Goal: Transaction & Acquisition: Book appointment/travel/reservation

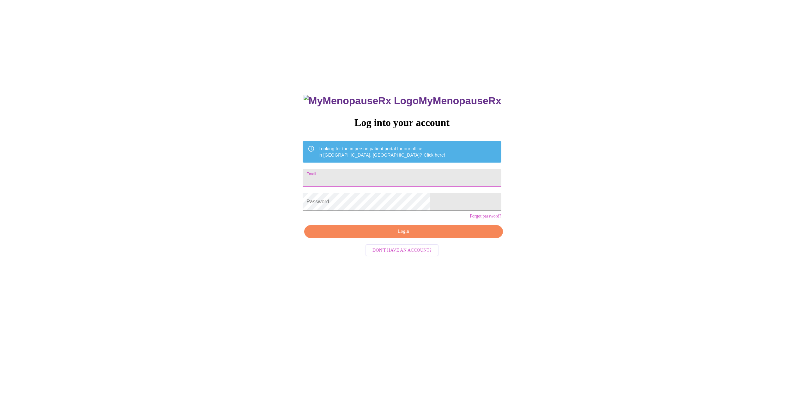
click at [385, 171] on input "Email" at bounding box center [402, 178] width 198 height 18
type input "dillemilya@gmail.com"
click at [438, 238] on button "Login" at bounding box center [403, 231] width 198 height 13
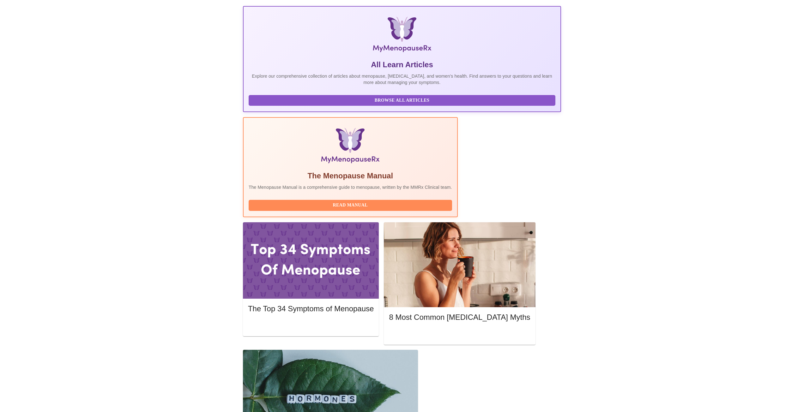
scroll to position [95, 0]
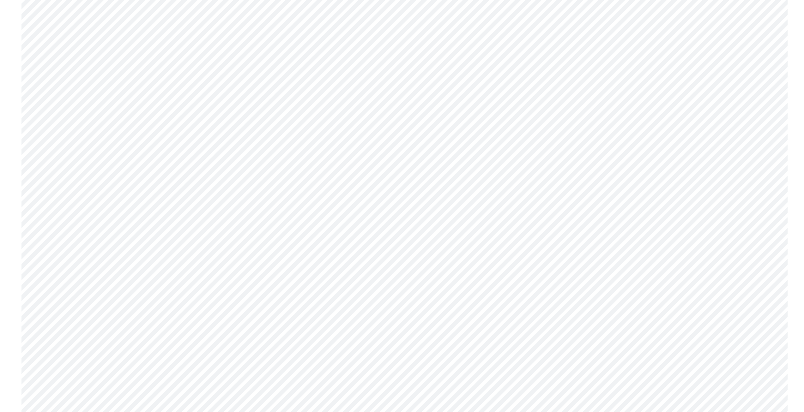
scroll to position [2621, 0]
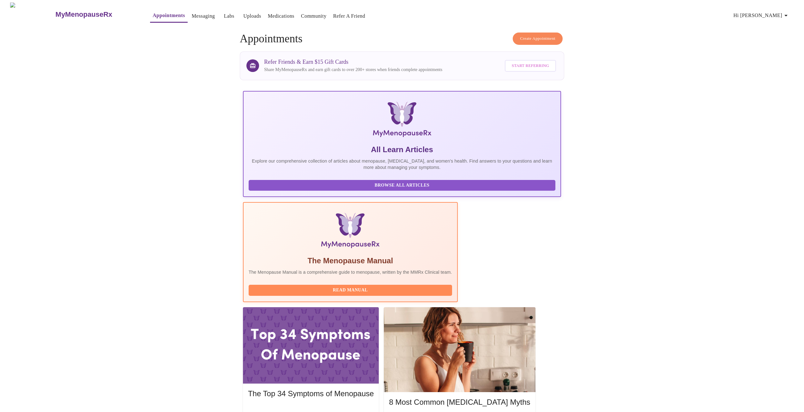
click at [537, 35] on span "Create Appointment" at bounding box center [537, 38] width 35 height 7
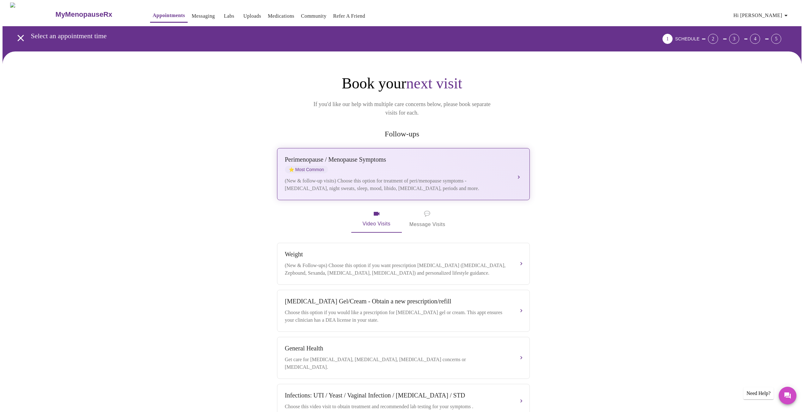
click at [517, 165] on button "Perimenopause / Menopause Symptoms ⭐ Most Common (New & follow-up visits) Choos…" at bounding box center [403, 174] width 253 height 52
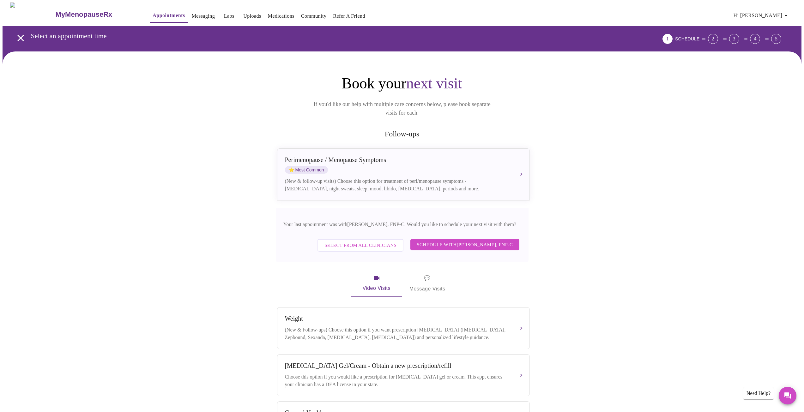
click at [486, 241] on span "Schedule with Elizabeth Hederman, FNP-C" at bounding box center [465, 245] width 96 height 8
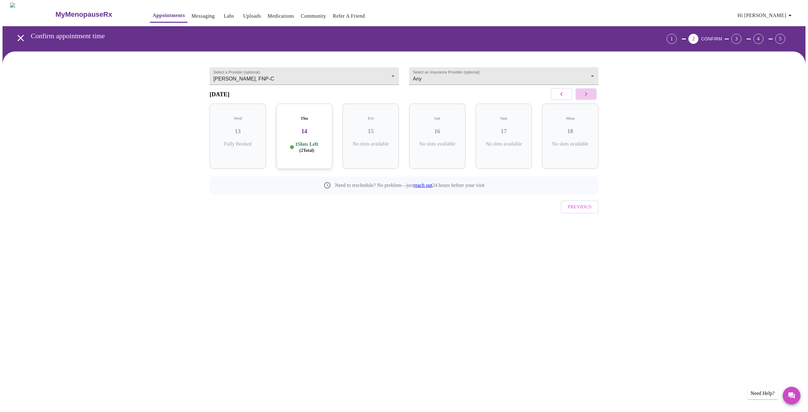
click at [589, 97] on icon "button" at bounding box center [587, 94] width 8 height 8
click at [589, 98] on icon "button" at bounding box center [587, 94] width 8 height 8
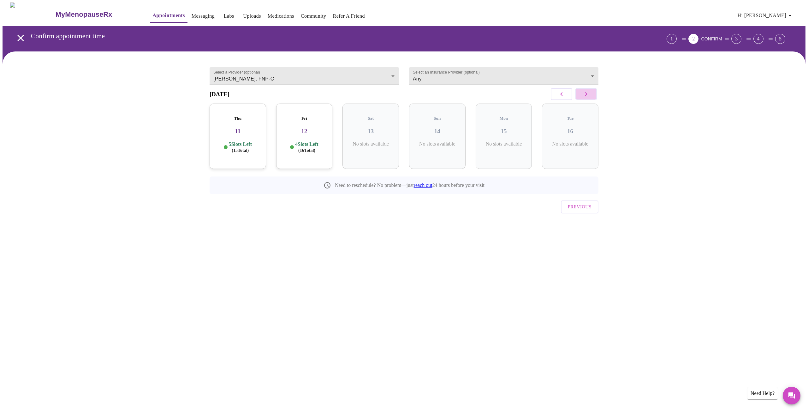
click at [589, 98] on icon "button" at bounding box center [587, 94] width 8 height 8
click at [565, 94] on icon "button" at bounding box center [562, 94] width 8 height 8
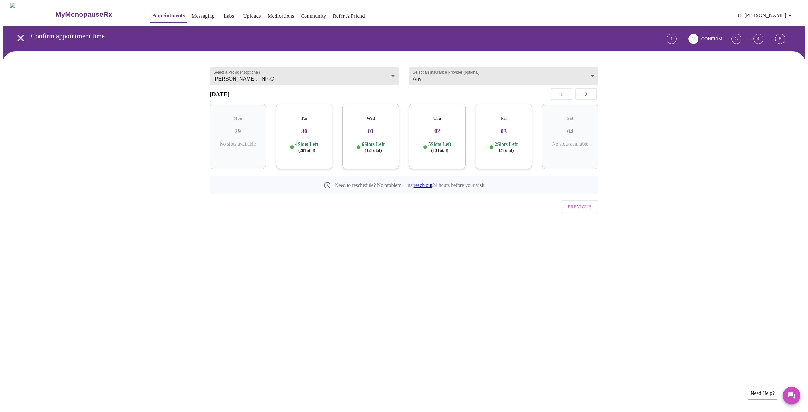
click at [503, 128] on h3 "03" at bounding box center [504, 131] width 46 height 7
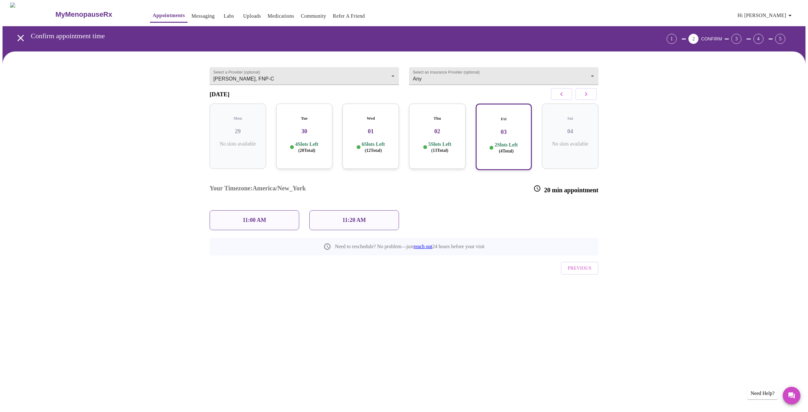
click at [503, 129] on h3 "03" at bounding box center [504, 132] width 45 height 7
click at [584, 98] on icon "button" at bounding box center [587, 94] width 8 height 8
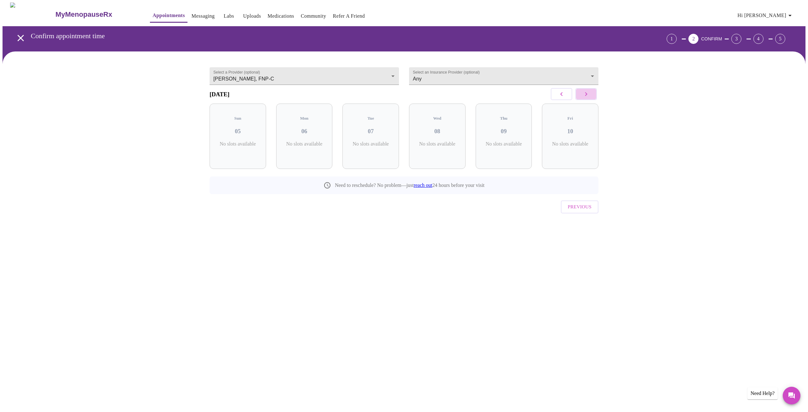
click at [584, 98] on icon "button" at bounding box center [587, 94] width 8 height 8
click at [565, 100] on button "button" at bounding box center [561, 94] width 21 height 12
click at [561, 98] on icon "button" at bounding box center [562, 94] width 8 height 8
click at [561, 100] on button "button" at bounding box center [561, 94] width 21 height 12
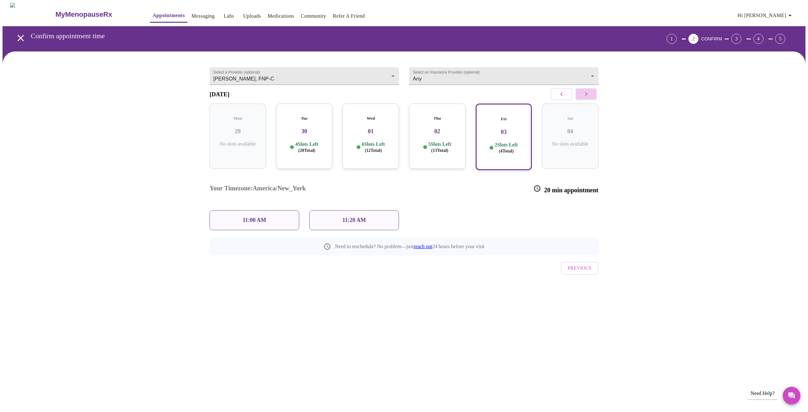
click at [586, 98] on icon "button" at bounding box center [587, 94] width 8 height 8
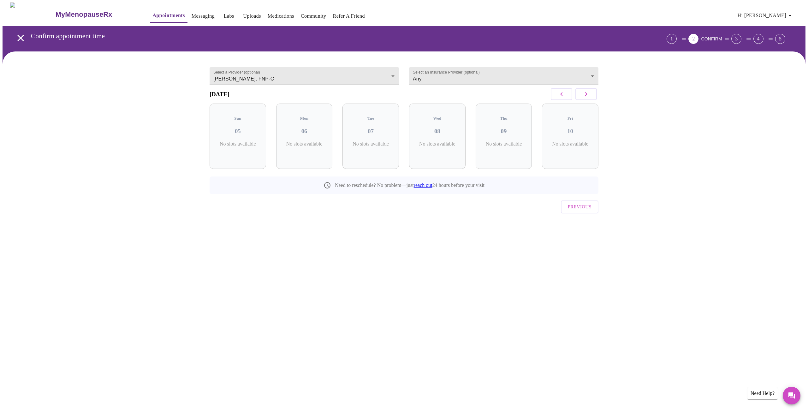
click at [586, 98] on icon "button" at bounding box center [587, 94] width 8 height 8
click at [570, 141] on p "3 Slots Left ( 9 Total)" at bounding box center [573, 147] width 23 height 12
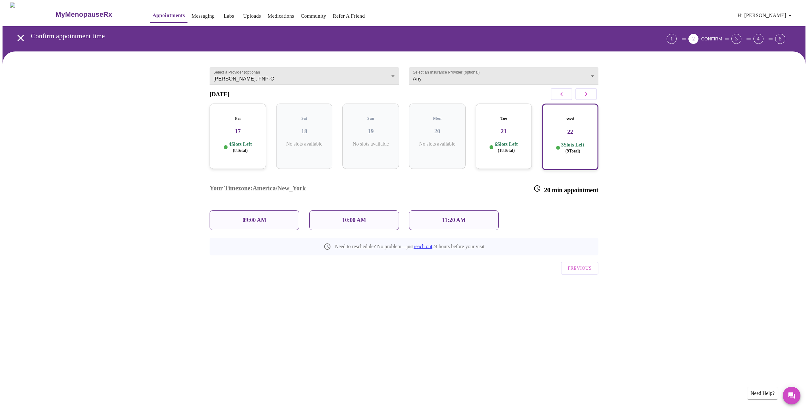
click at [445, 217] on p "11:20 AM" at bounding box center [454, 220] width 24 height 7
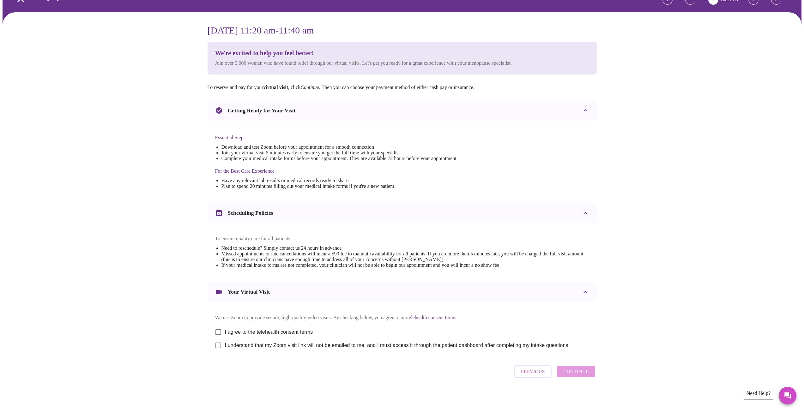
scroll to position [46, 0]
click at [220, 336] on input "I agree to the telehealth consent terms" at bounding box center [218, 332] width 13 height 13
checkbox input "true"
click at [220, 344] on input "I understand that my Zoom visit link will not be emailed to me, and I must acce…" at bounding box center [218, 345] width 13 height 13
checkbox input "true"
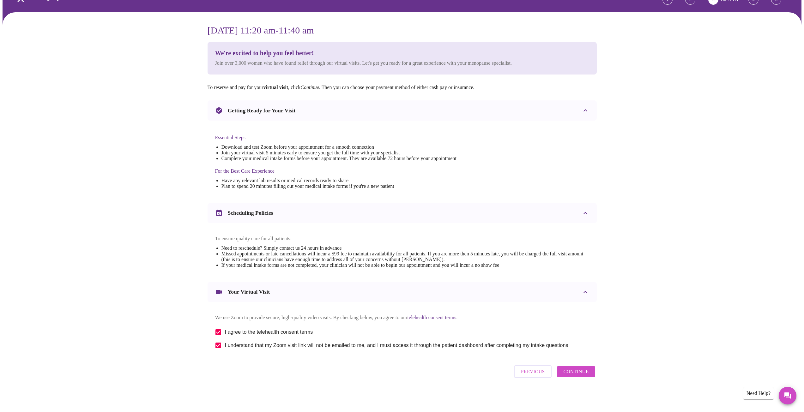
click at [578, 372] on span "Continue" at bounding box center [575, 372] width 25 height 8
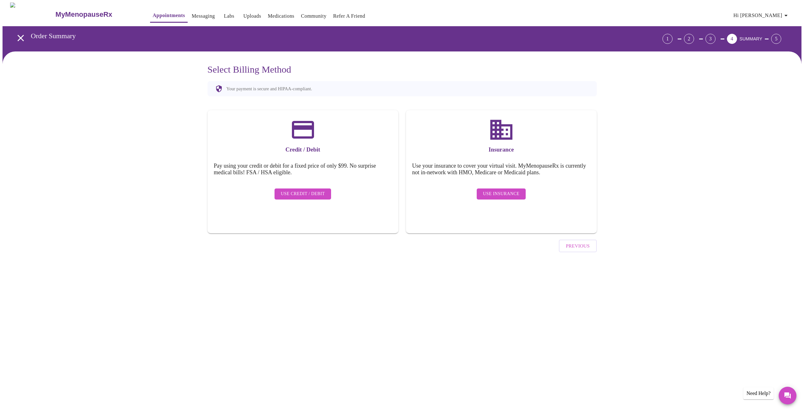
scroll to position [0, 0]
click at [306, 190] on span "Use Credit / Debit" at bounding box center [305, 194] width 44 height 8
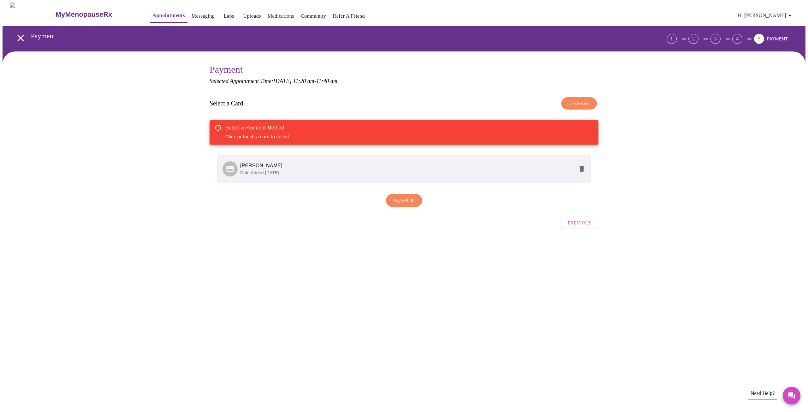
click at [326, 167] on span "Emily Dill" at bounding box center [407, 166] width 334 height 8
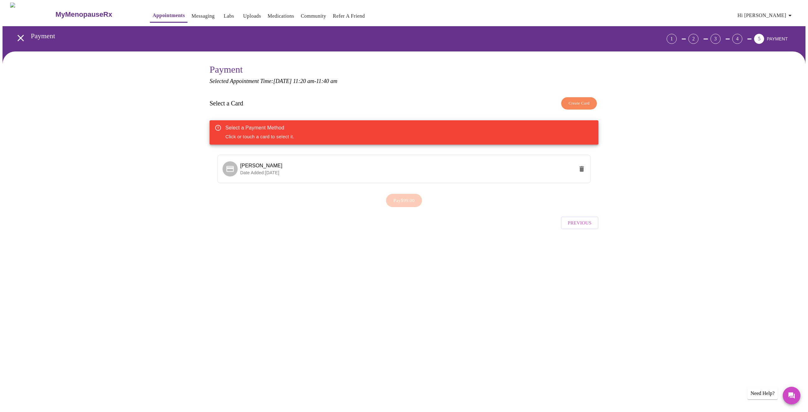
click at [364, 129] on div "Select a Payment Method Click or touch a card to select it." at bounding box center [404, 132] width 389 height 24
click at [370, 166] on span "Emily Dill" at bounding box center [407, 166] width 334 height 8
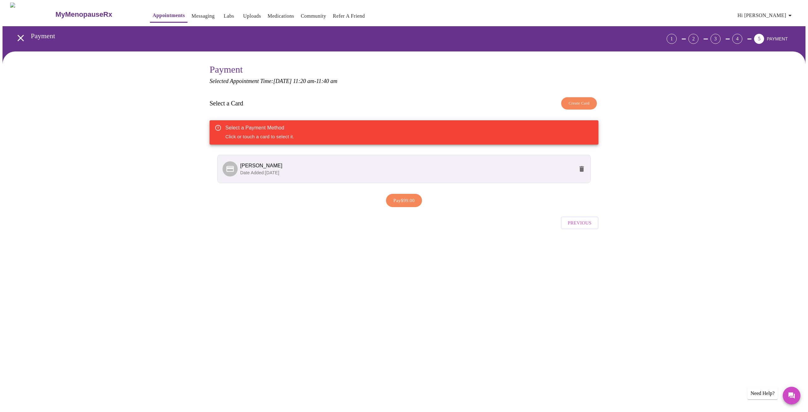
click at [395, 200] on span "Pay $99.00" at bounding box center [404, 200] width 21 height 8
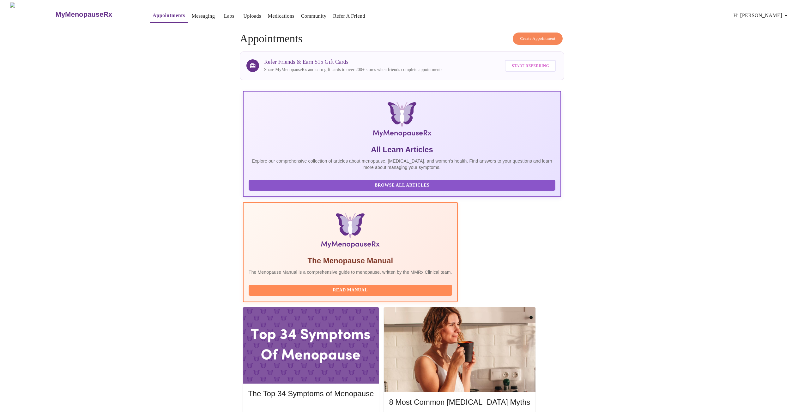
click at [780, 11] on span "Hi [PERSON_NAME]" at bounding box center [761, 15] width 56 height 9
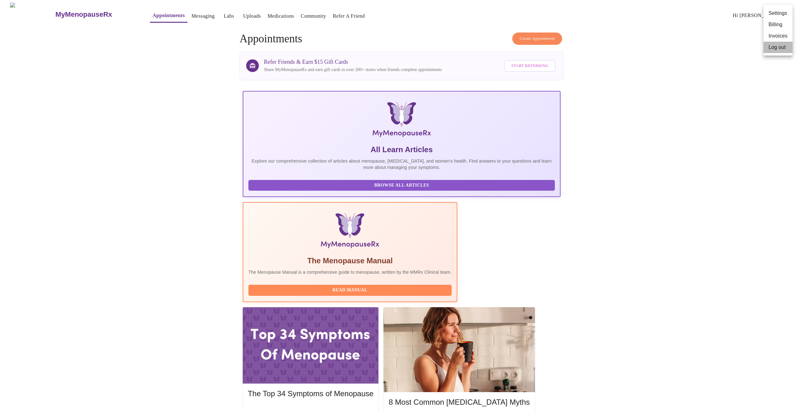
click at [775, 48] on li "Log out" at bounding box center [778, 47] width 29 height 11
